Goal: Obtain resource: Obtain resource

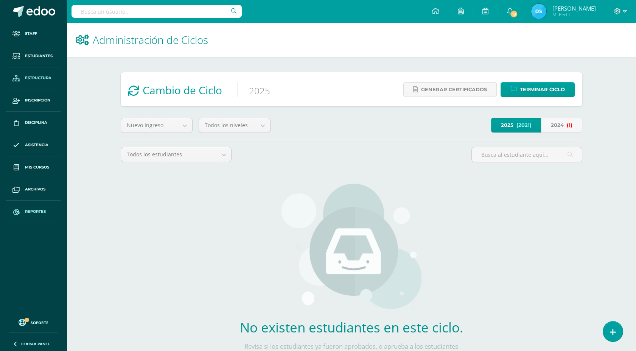
click at [32, 210] on span "Reportes" at bounding box center [35, 212] width 21 height 6
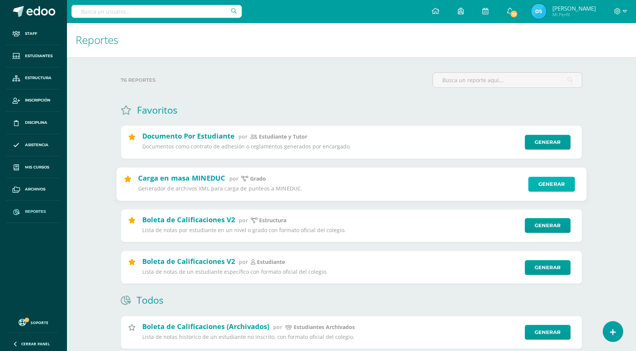
click at [560, 183] on link "Generar" at bounding box center [551, 183] width 47 height 15
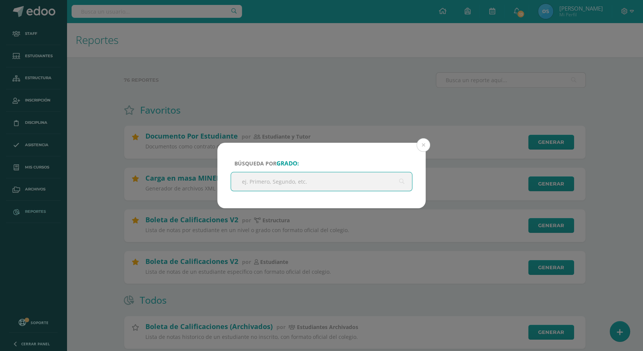
click at [266, 176] on input "text" at bounding box center [321, 181] width 181 height 19
type input "q"
type input "Quinto"
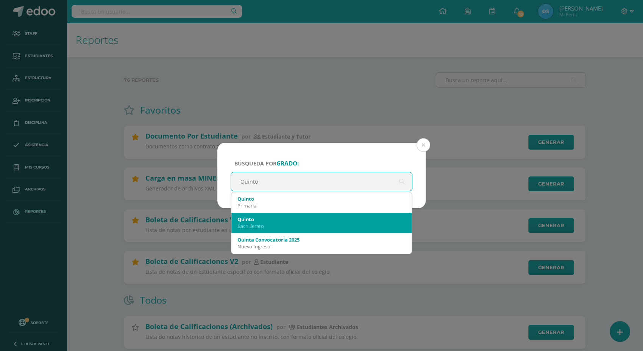
click at [261, 223] on div "Bachillerato" at bounding box center [321, 226] width 168 height 7
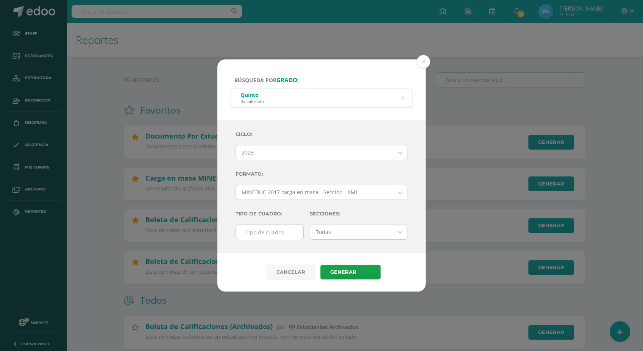
click at [264, 232] on input "text" at bounding box center [269, 232] width 67 height 15
type input "F"
click at [372, 275] on icon at bounding box center [373, 272] width 4 height 6
click at [307, 244] on div "Secciones: Todas Todas A B C D" at bounding box center [359, 226] width 104 height 40
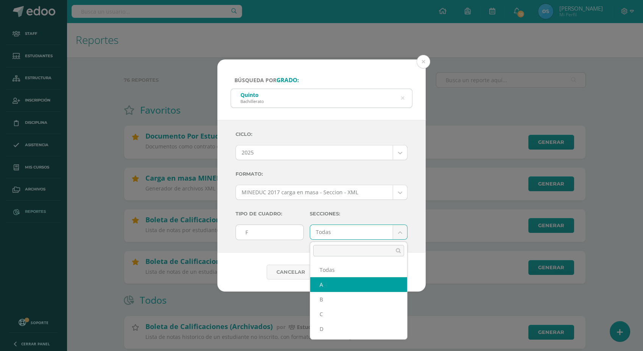
select select "A"
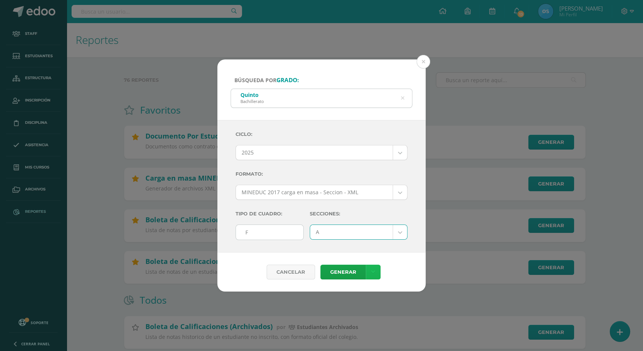
click at [372, 272] on icon at bounding box center [373, 272] width 4 height 6
click at [384, 249] on link "Descargar como XLS" at bounding box center [372, 247] width 81 height 12
click at [423, 63] on button at bounding box center [423, 62] width 14 height 14
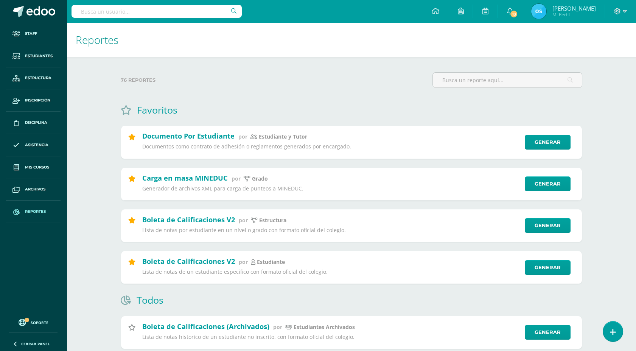
click at [37, 211] on span "Reportes" at bounding box center [35, 212] width 21 height 6
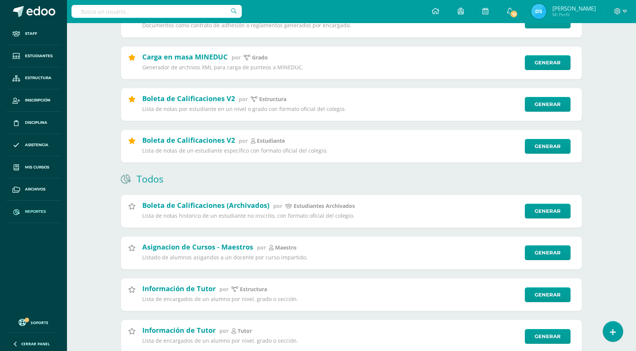
scroll to position [141, 0]
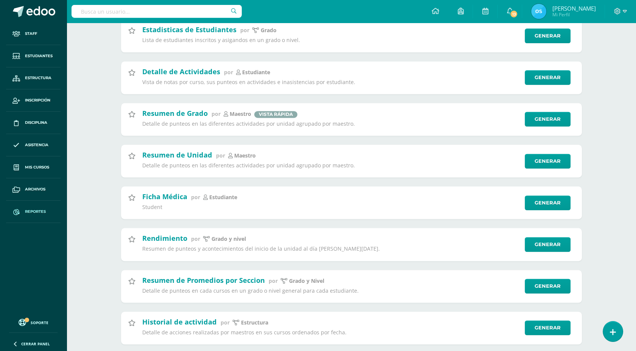
scroll to position [2038, 0]
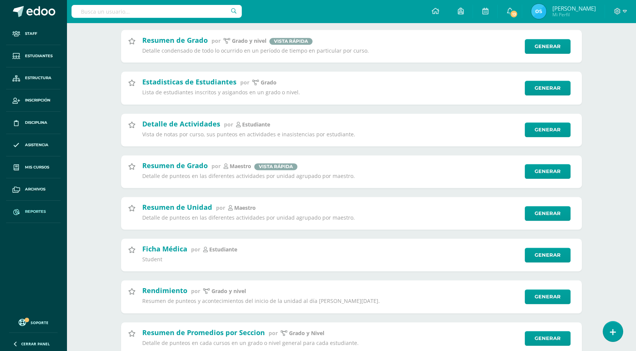
click at [142, 11] on input "text" at bounding box center [157, 11] width 170 height 13
click at [143, 11] on input "text" at bounding box center [157, 11] width 170 height 13
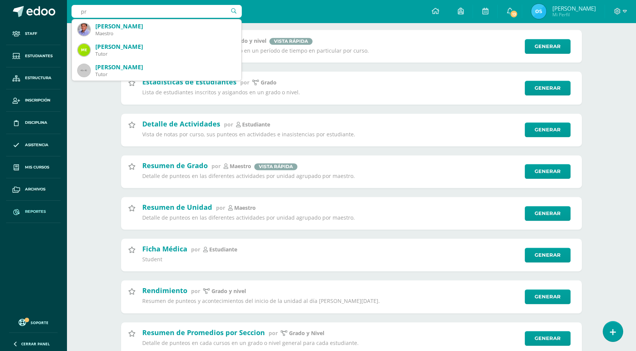
type input "p"
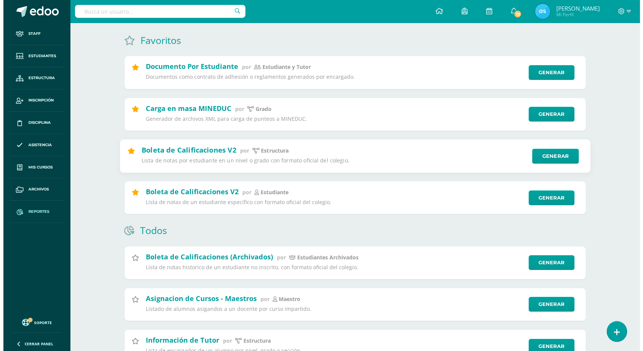
scroll to position [0, 0]
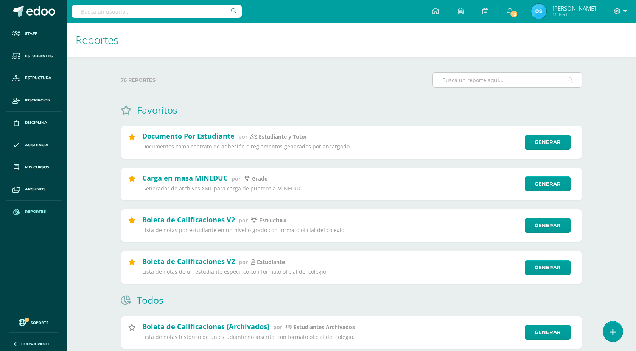
click at [481, 83] on input "text" at bounding box center [507, 80] width 149 height 15
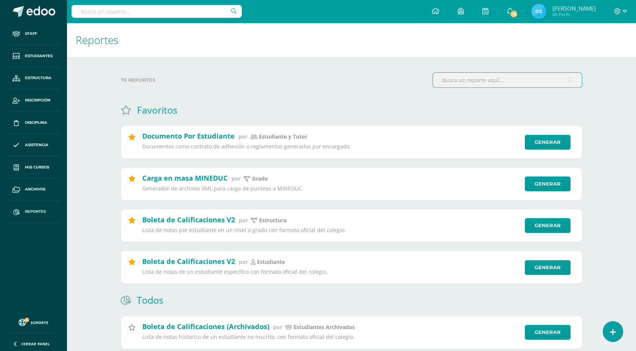
click at [518, 77] on input "text" at bounding box center [507, 80] width 149 height 15
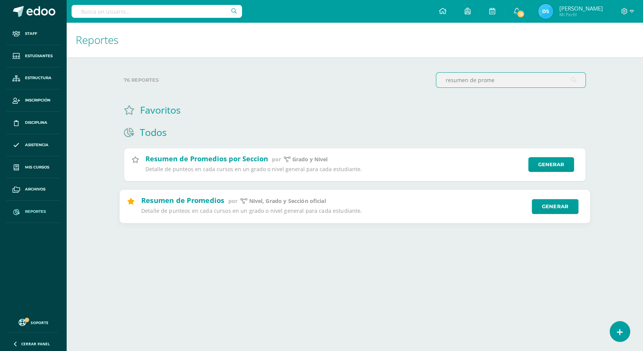
type input "resumen de prome"
click at [133, 202] on icon at bounding box center [130, 201] width 7 height 6
click at [545, 205] on link "Generar" at bounding box center [554, 206] width 47 height 15
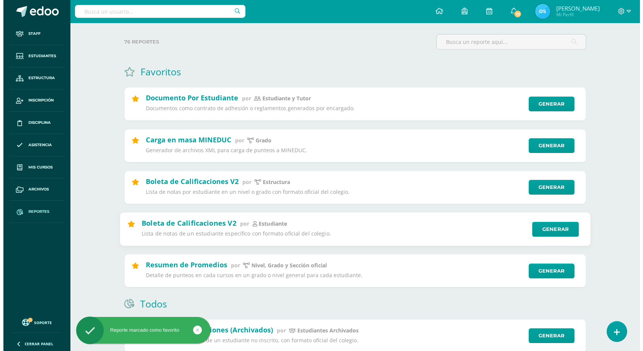
scroll to position [84, 0]
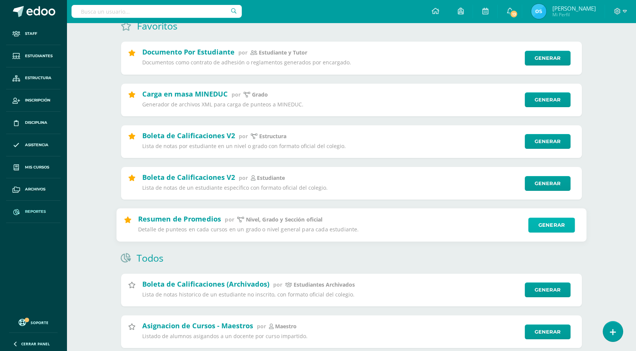
click at [544, 221] on link "Generar" at bounding box center [551, 224] width 47 height 15
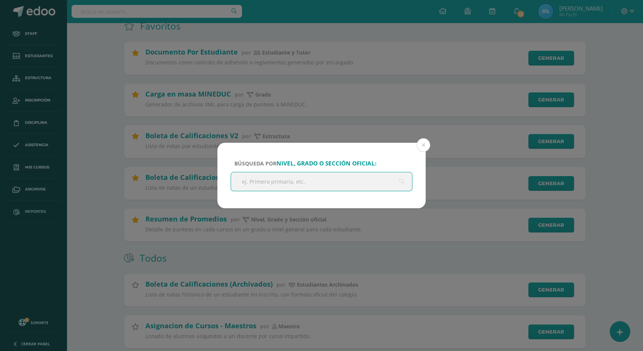
click at [308, 184] on input "text" at bounding box center [321, 181] width 181 height 19
type input "Quinto"
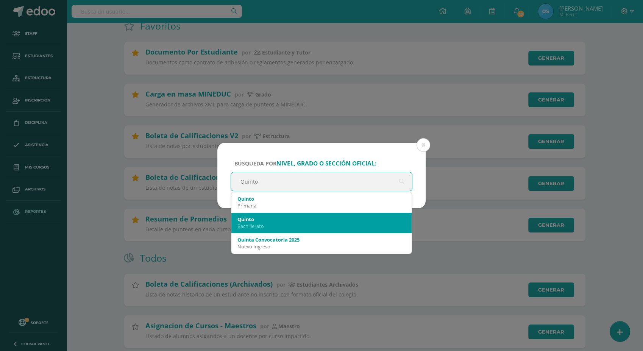
click at [272, 220] on div "Quinto" at bounding box center [321, 219] width 168 height 7
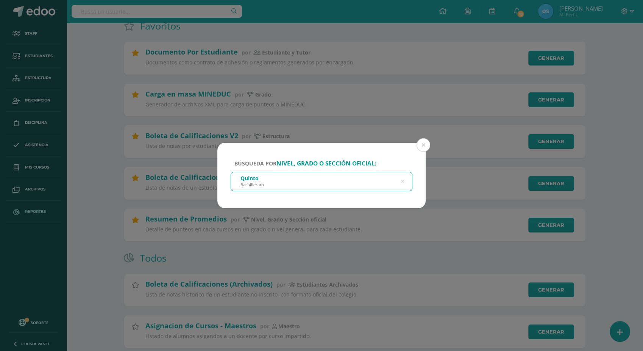
click at [311, 182] on div "Quinto Bachillerato" at bounding box center [321, 180] width 181 height 17
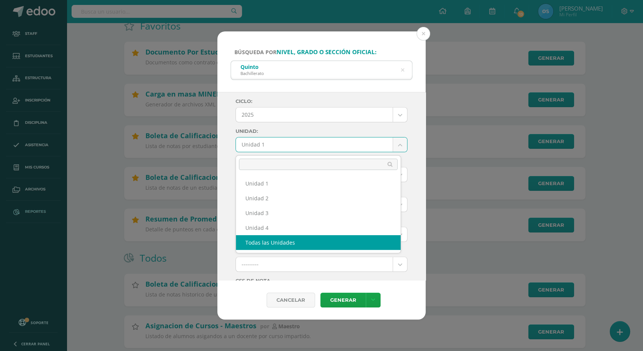
select select "all_units"
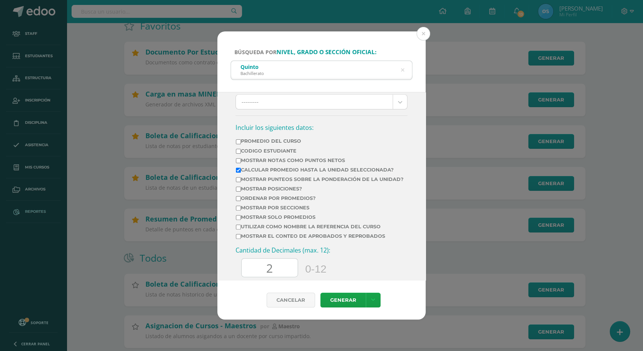
scroll to position [294, 0]
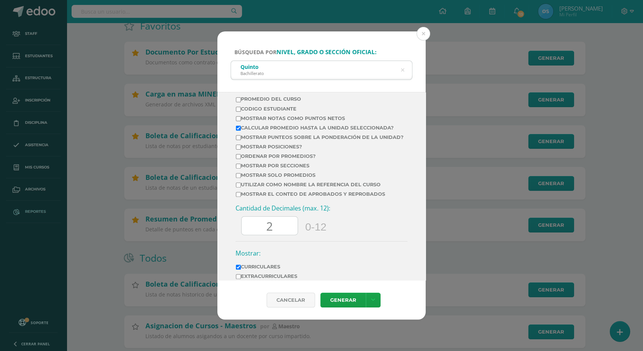
click at [236, 168] on input "Mostrar por secciones" at bounding box center [238, 165] width 5 height 5
checkbox input "true"
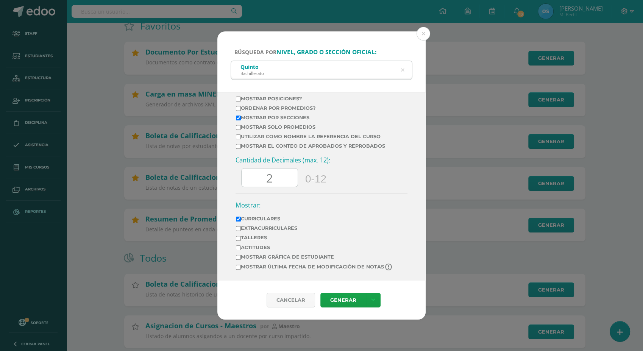
scroll to position [356, 0]
click at [343, 300] on link "Generar" at bounding box center [342, 300] width 45 height 15
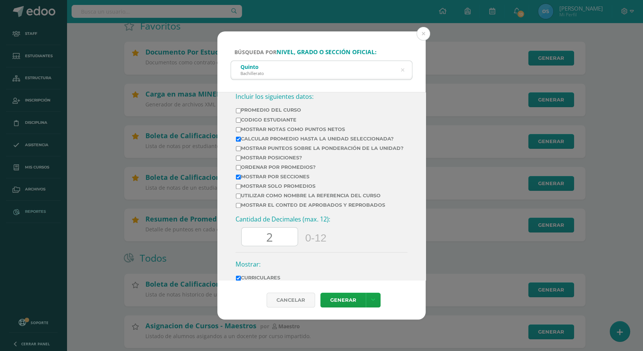
scroll to position [230, 0]
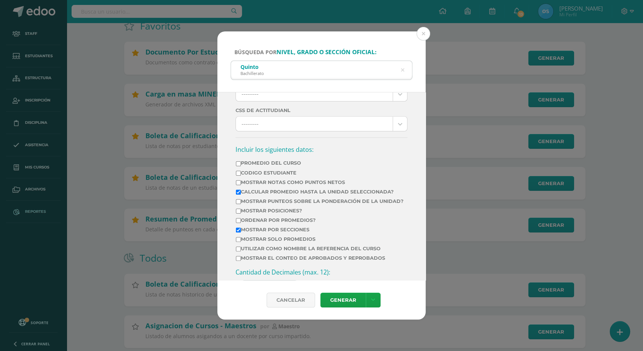
click at [352, 195] on label "Calcular promedio hasta la unidad seleccionada?" at bounding box center [320, 192] width 168 height 6
click at [241, 195] on input "Calcular promedio hasta la unidad seleccionada?" at bounding box center [238, 192] width 5 height 5
checkbox input "false"
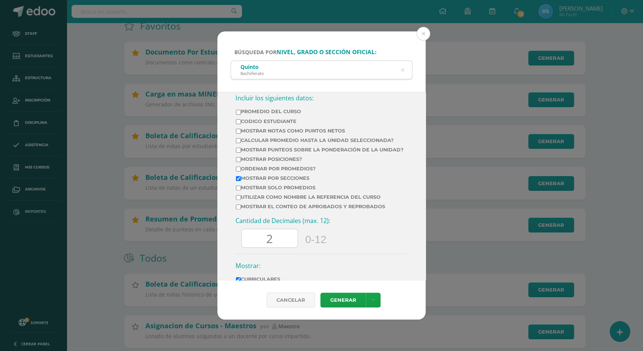
scroll to position [356, 0]
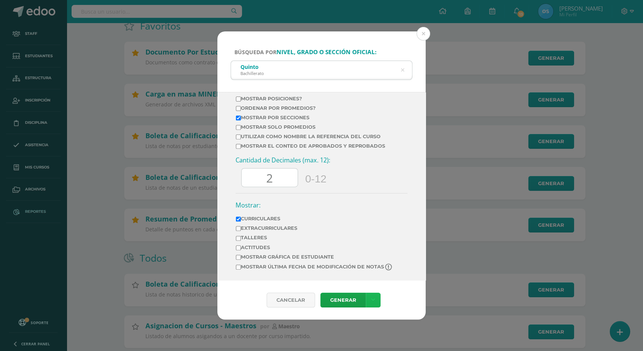
click at [368, 301] on link at bounding box center [373, 300] width 15 height 15
click at [378, 253] on link "Descargar como PDF" at bounding box center [372, 253] width 59 height 18
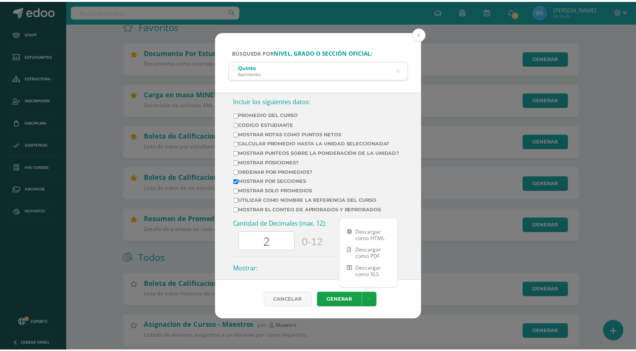
scroll to position [272, 0]
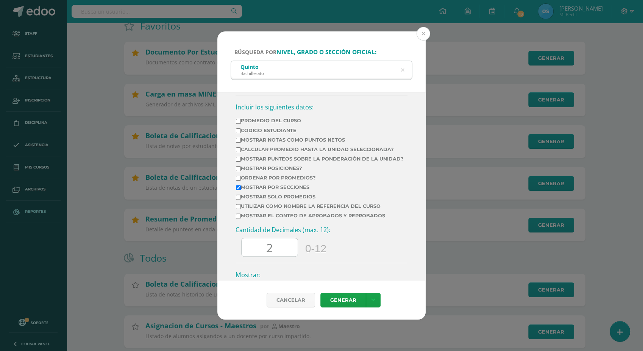
click at [422, 35] on button at bounding box center [423, 34] width 14 height 14
